Goal: Navigation & Orientation: Find specific page/section

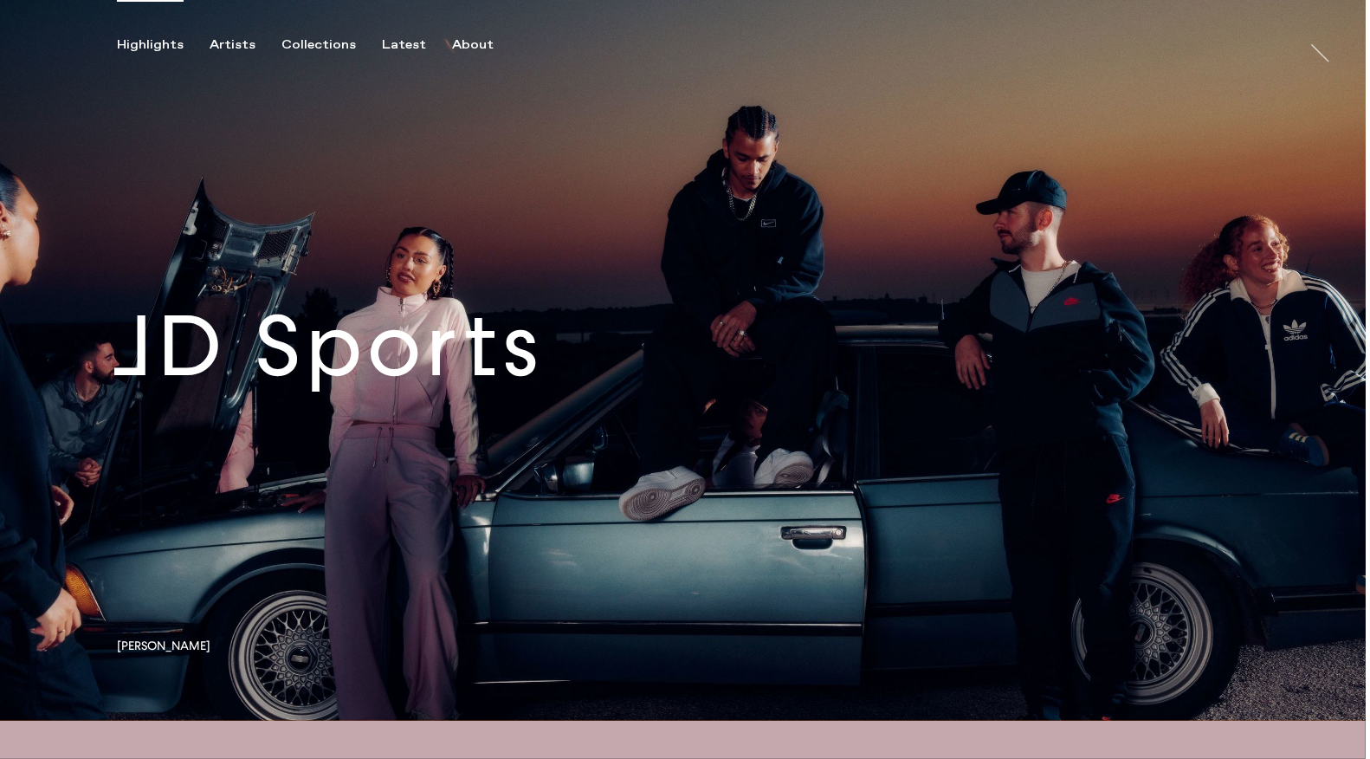
click at [423, 377] on link at bounding box center [683, 360] width 1366 height 721
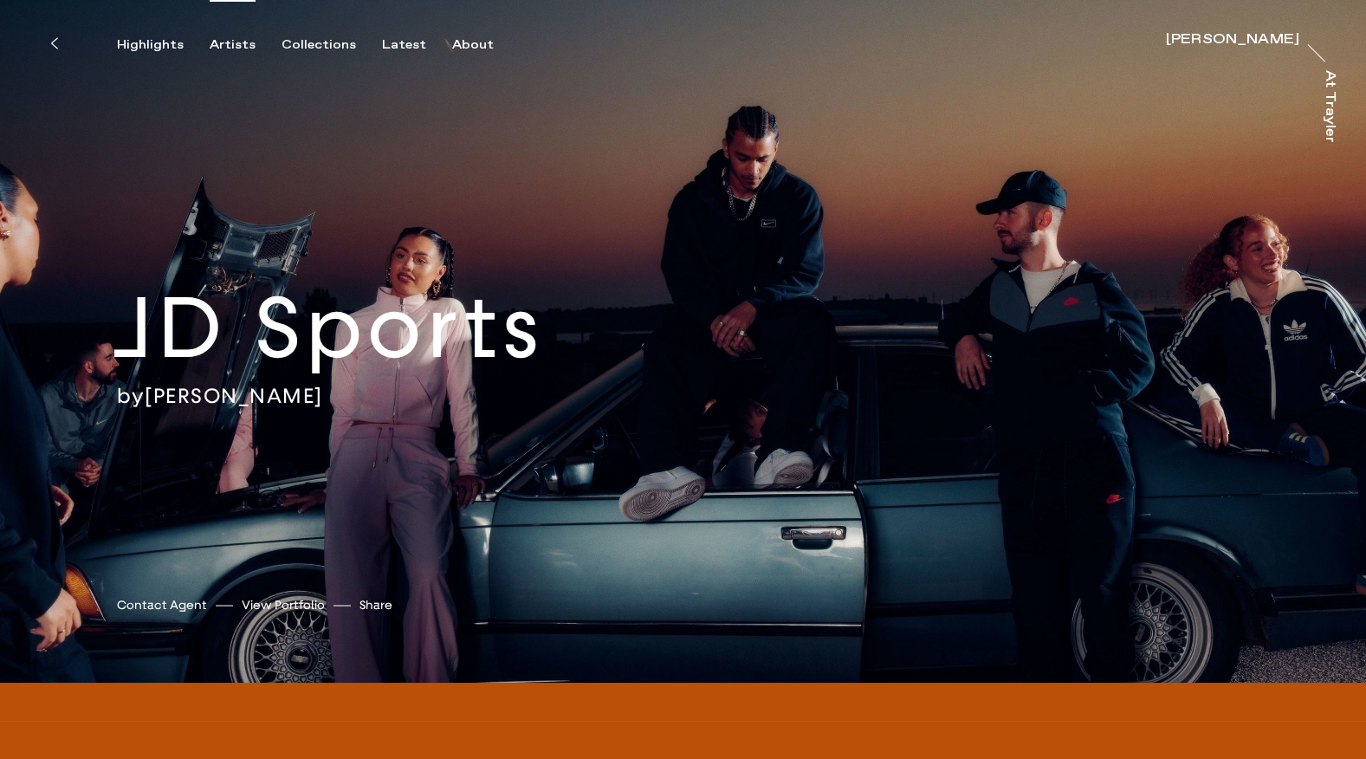
click at [231, 44] on div "Artists" at bounding box center [233, 45] width 46 height 16
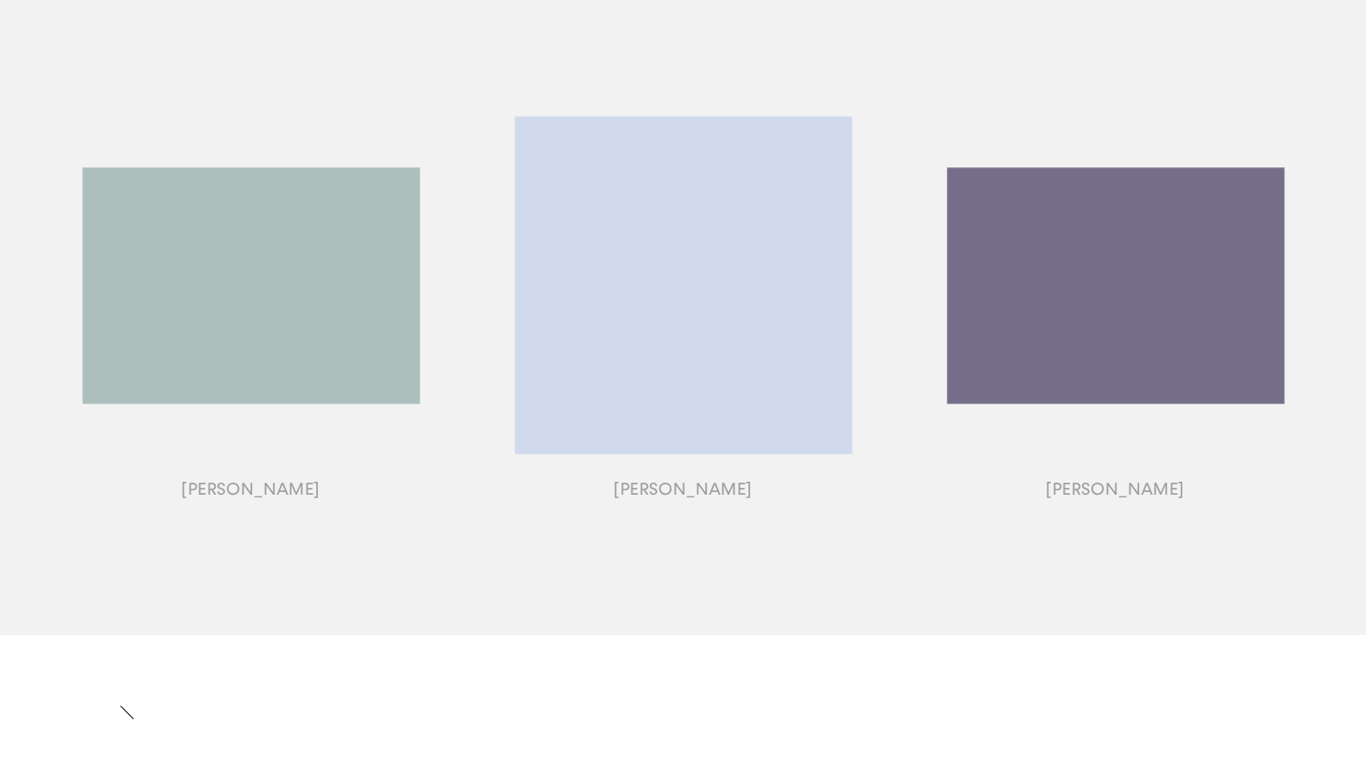
scroll to position [1963, 0]
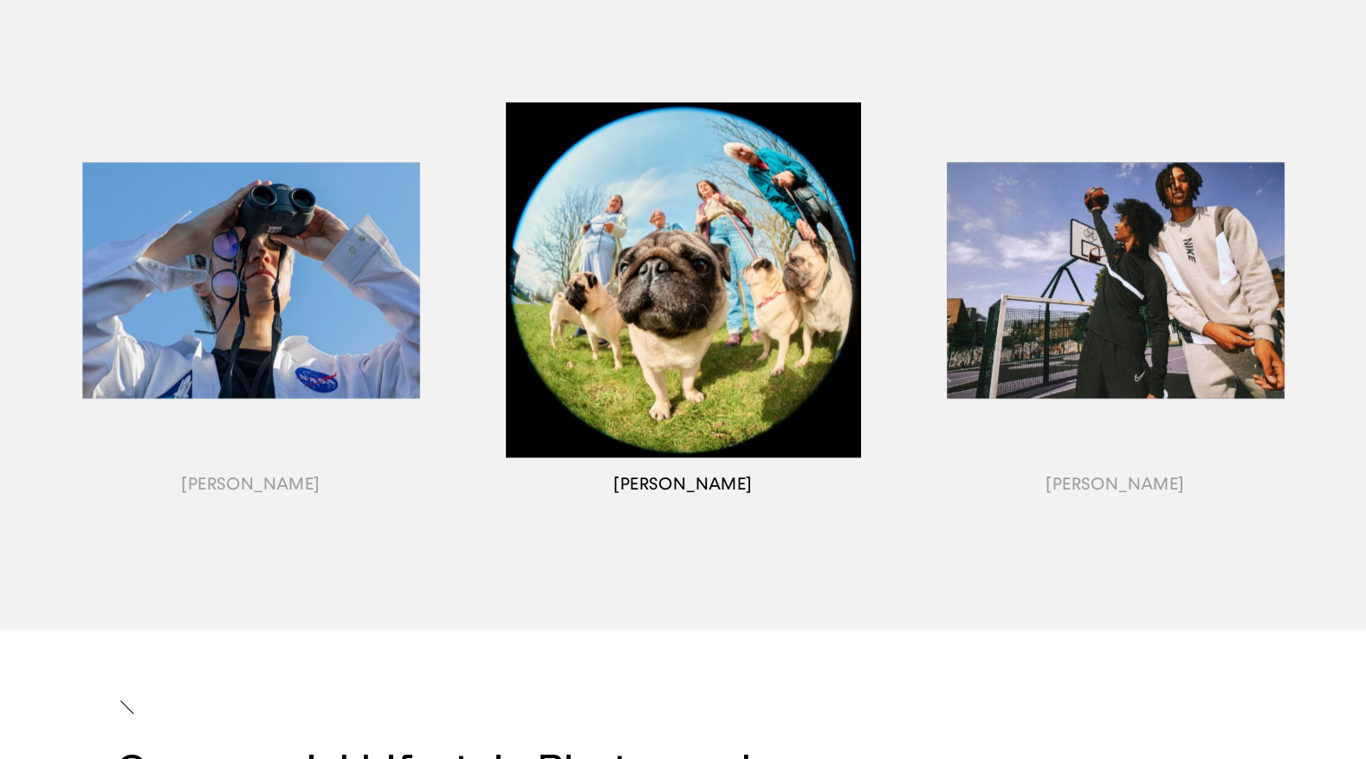
click at [656, 480] on div "button" at bounding box center [683, 301] width 432 height 540
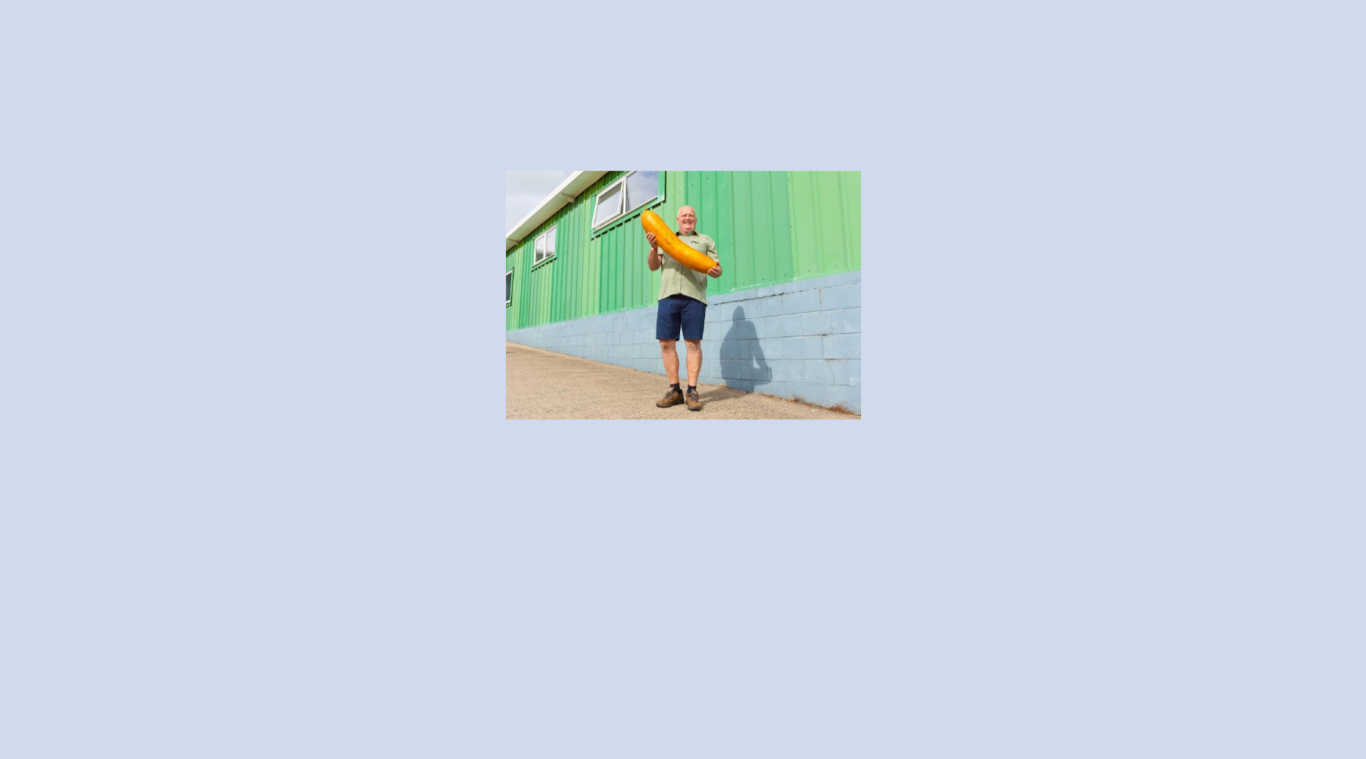
click at [682, 294] on div "button" at bounding box center [683, 301] width 432 height 540
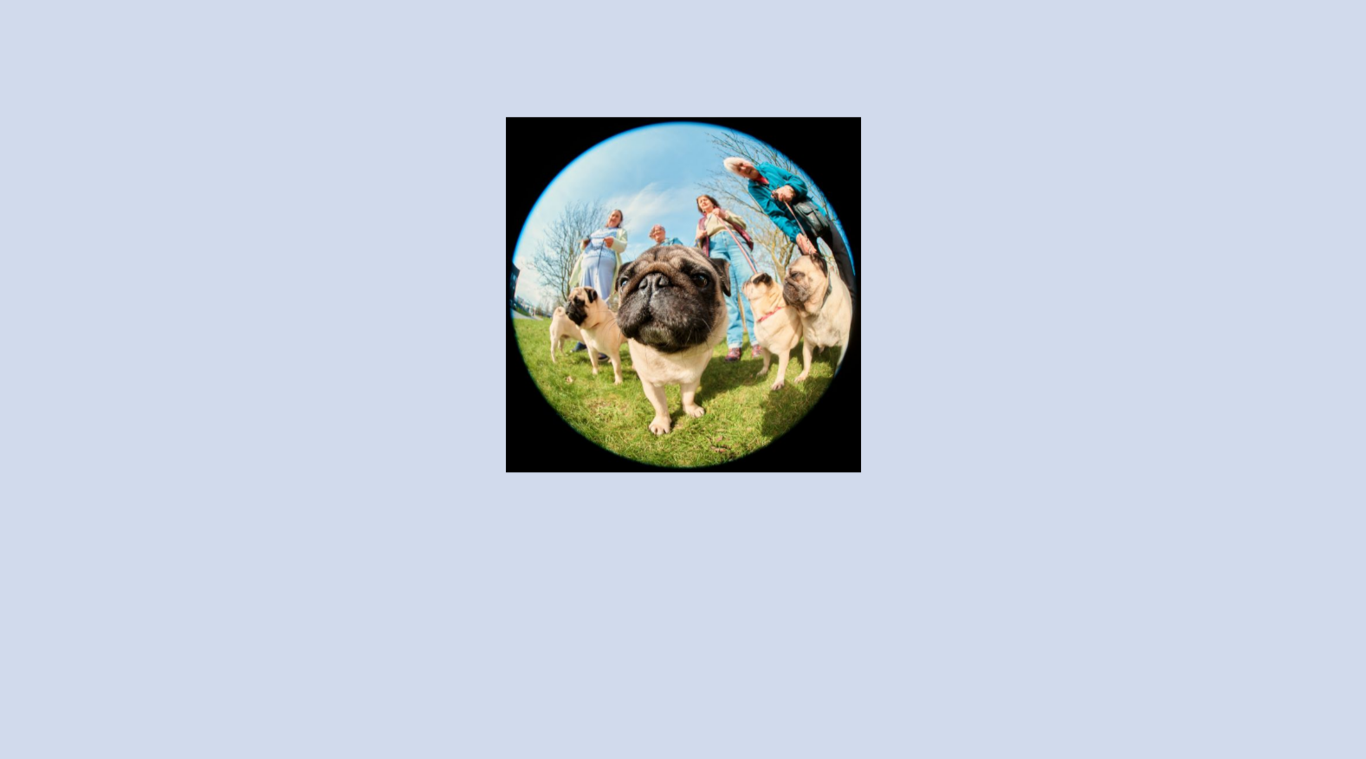
click at [615, 345] on div "button" at bounding box center [683, 301] width 432 height 540
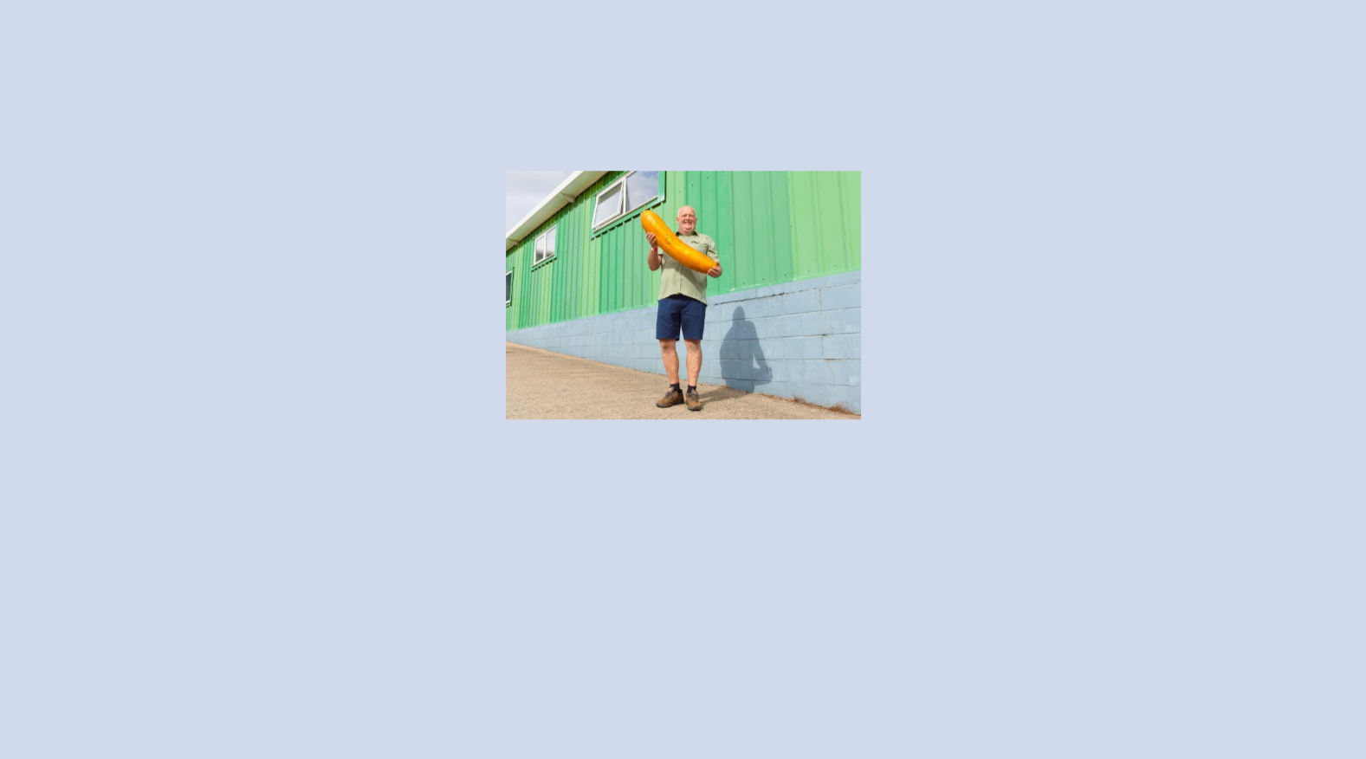
click at [761, 257] on div "button" at bounding box center [683, 301] width 432 height 540
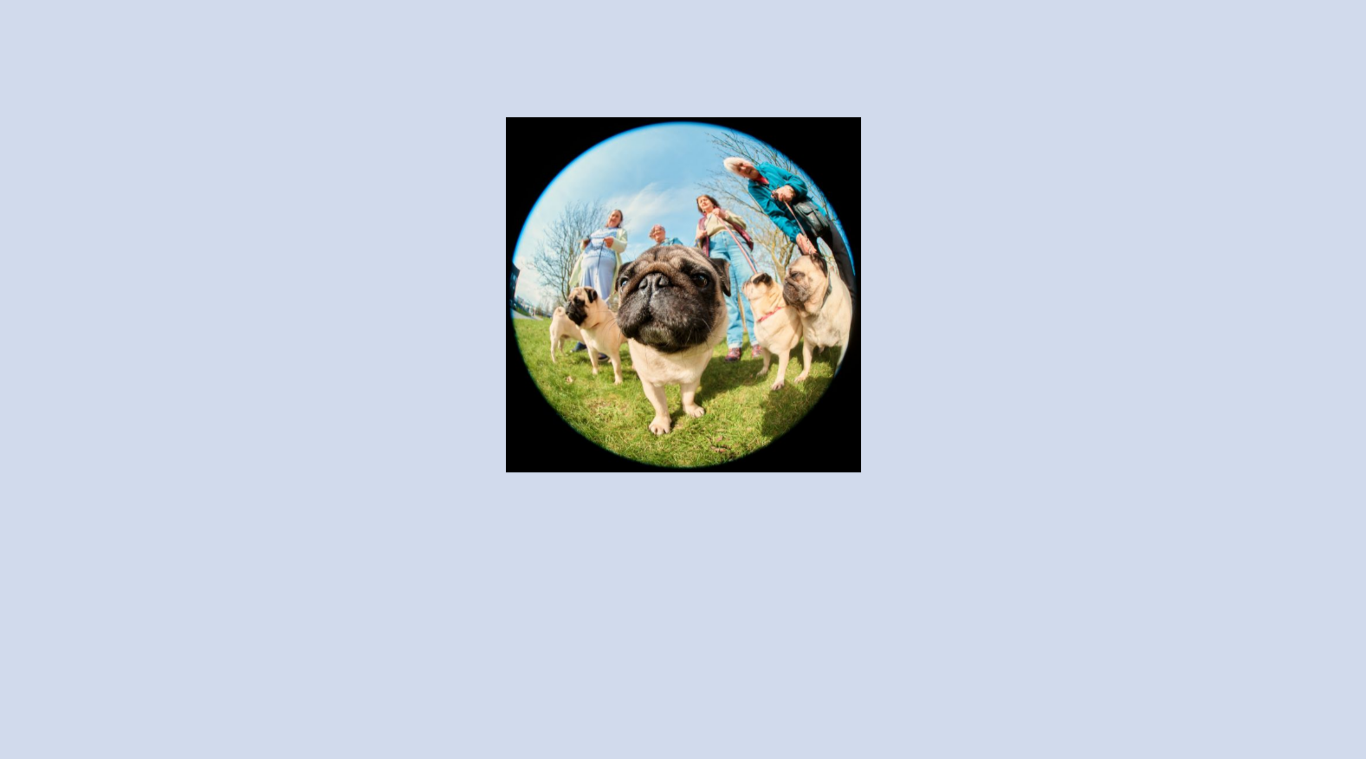
click at [711, 271] on div "button" at bounding box center [683, 301] width 432 height 540
